Goal: Information Seeking & Learning: Check status

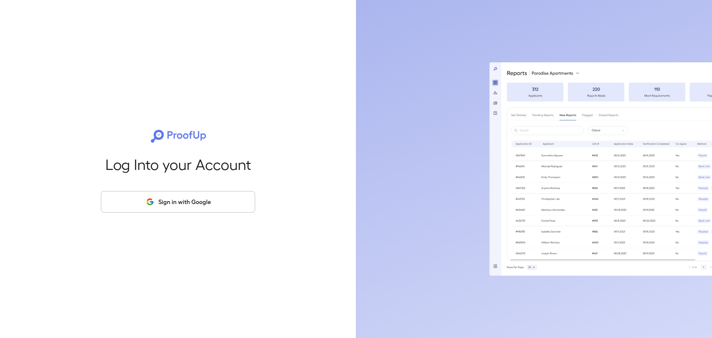
click at [198, 196] on button "Sign in with Google" at bounding box center [178, 202] width 154 height 22
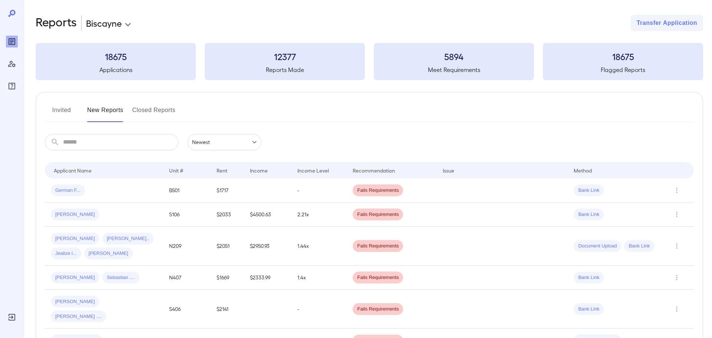
click at [260, 304] on td at bounding box center [267, 309] width 47 height 39
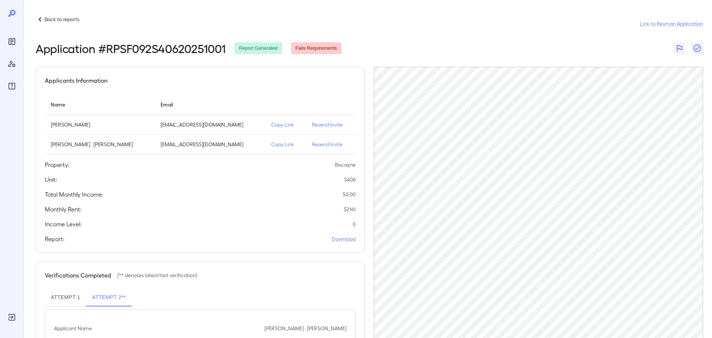
click at [295, 259] on div "Applicants Information Name Email [PERSON_NAME] [EMAIL_ADDRESS][DOMAIN_NAME] Co…" at bounding box center [200, 222] width 329 height 310
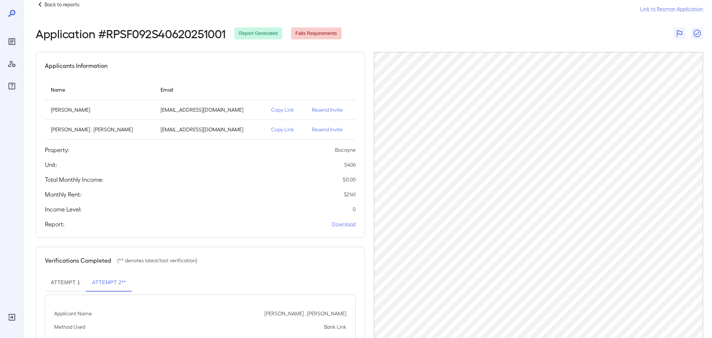
scroll to position [54, 0]
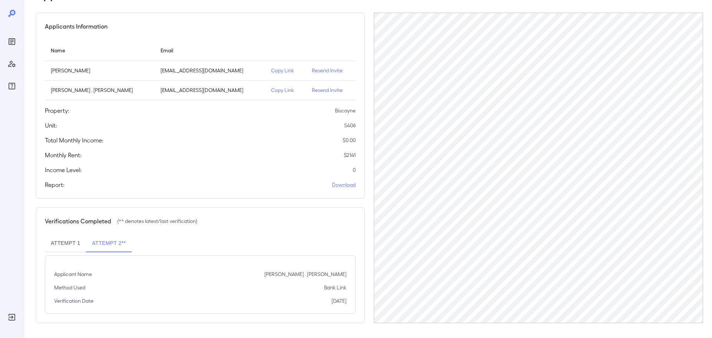
click at [62, 243] on button "Attempt 1" at bounding box center [65, 243] width 41 height 18
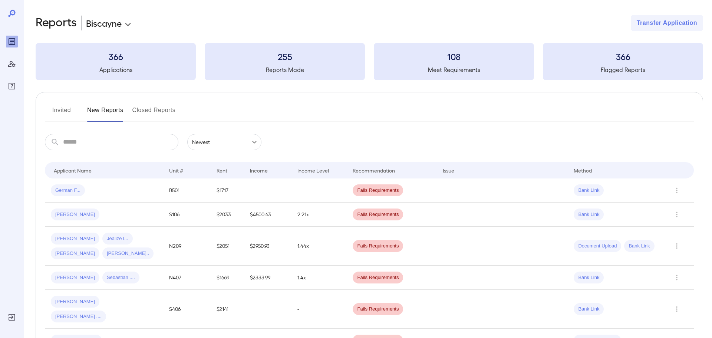
click at [580, 120] on div "Invited New Reports Closed Reports" at bounding box center [369, 113] width 649 height 18
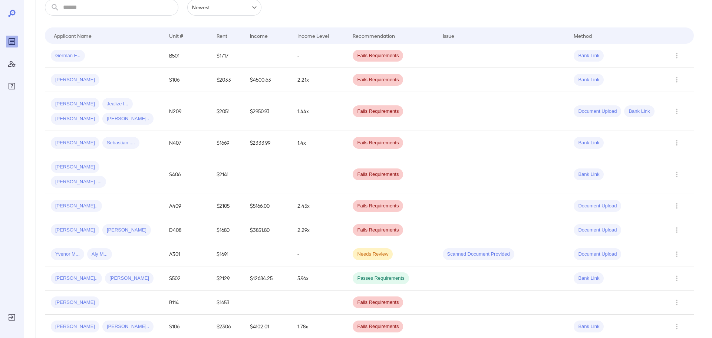
scroll to position [148, 0]
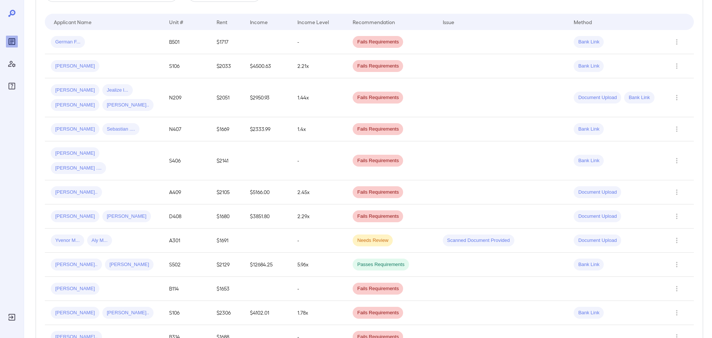
click at [679, 3] on div "​ ​ Newest ****** Drop to group by Applicant Name Unit # Rent Income Income Lev…" at bounding box center [369, 331] width 649 height 691
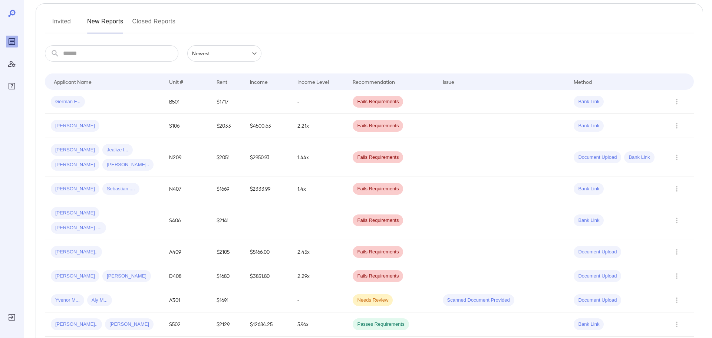
scroll to position [74, 0]
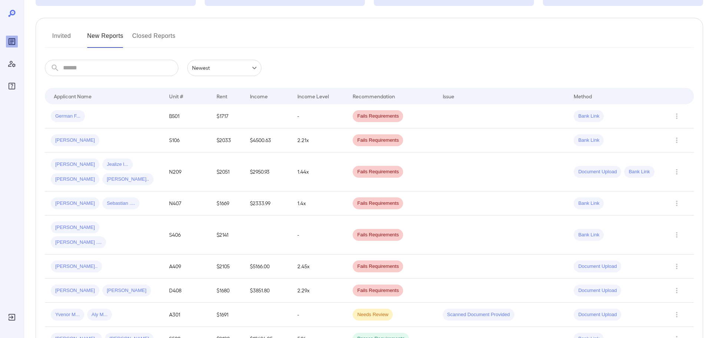
click at [132, 71] on input "text" at bounding box center [120, 68] width 115 height 16
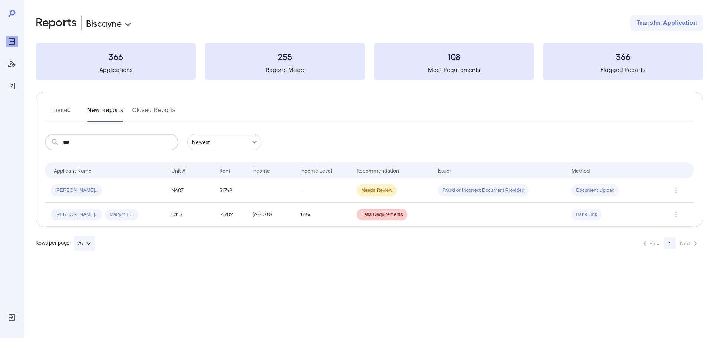
scroll to position [0, 0]
type input "*"
